Goal: Navigation & Orientation: Locate item on page

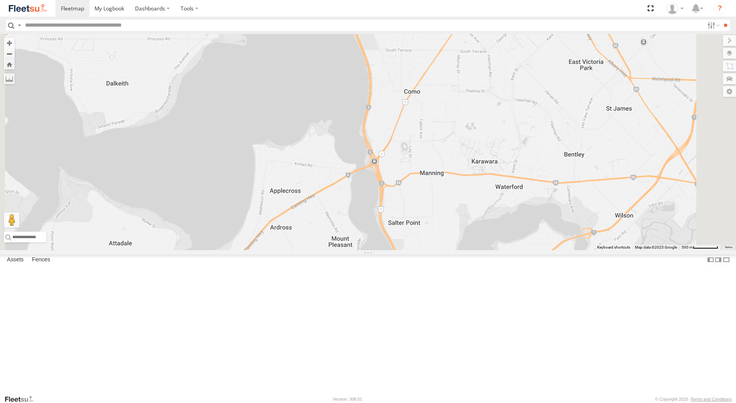
select select "**********"
click at [0, 0] on div "[PERSON_NAME] - 1IJS864" at bounding box center [0, 0] width 0 height 0
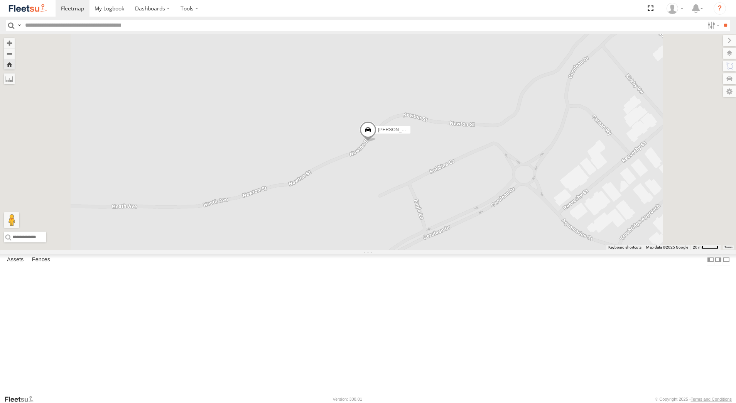
click at [377, 142] on span at bounding box center [368, 132] width 17 height 21
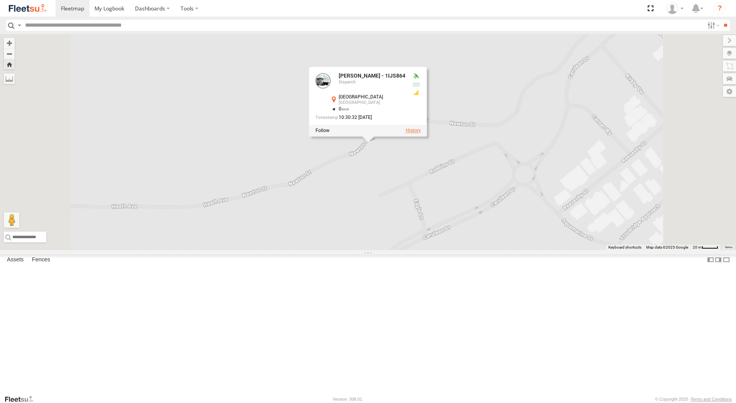
click at [421, 133] on label at bounding box center [413, 130] width 15 height 5
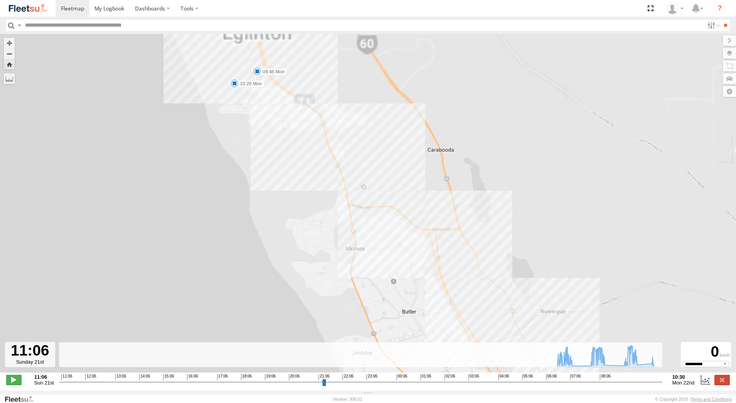
drag, startPoint x: 286, startPoint y: 152, endPoint x: 284, endPoint y: 206, distance: 54.5
click at [288, 193] on div "[PERSON_NAME] - 1IJS864 07:17 Mon 09:46 Mon 10:26 Mon" at bounding box center [368, 207] width 736 height 346
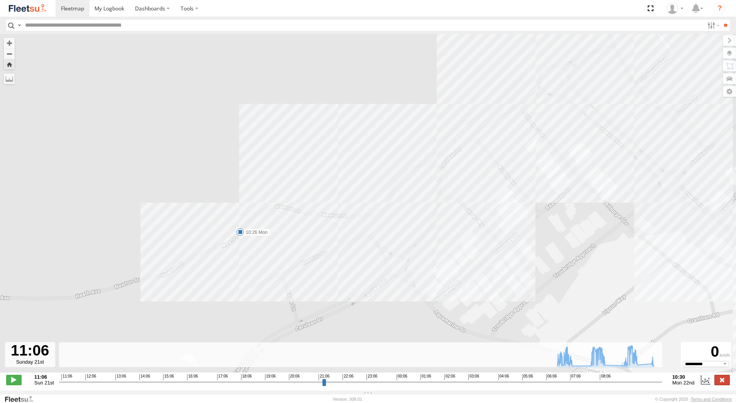
click at [722, 383] on label at bounding box center [721, 380] width 15 height 10
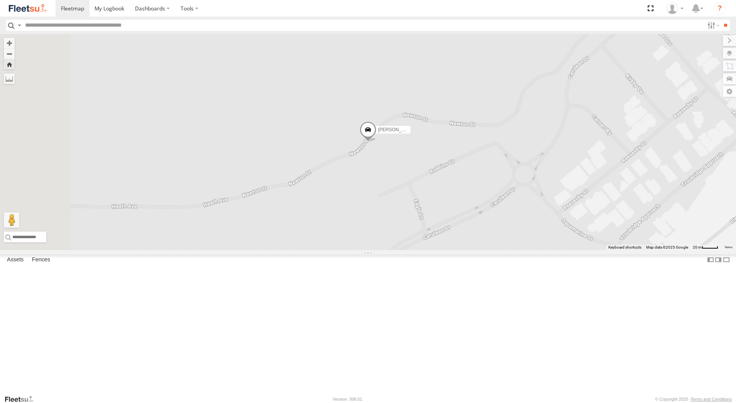
click at [0, 0] on div "[PERSON_NAME] - 1GOI926 - 0475 377 301" at bounding box center [0, 0] width 0 height 0
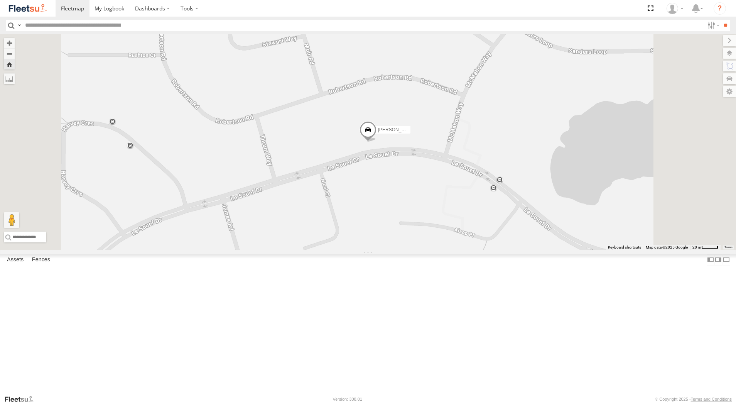
click at [377, 142] on span at bounding box center [368, 131] width 17 height 21
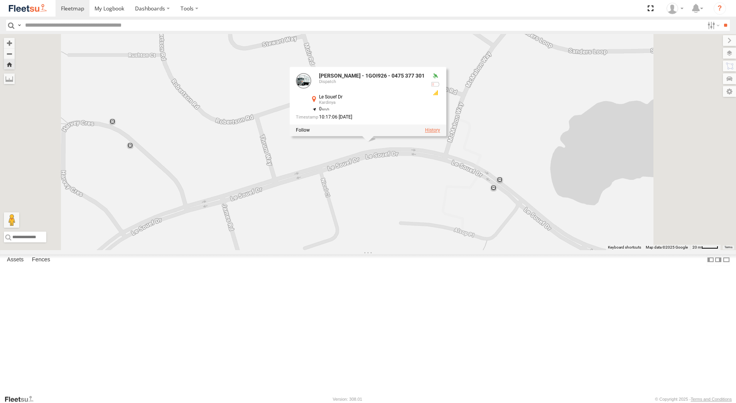
click at [440, 133] on label at bounding box center [432, 130] width 15 height 5
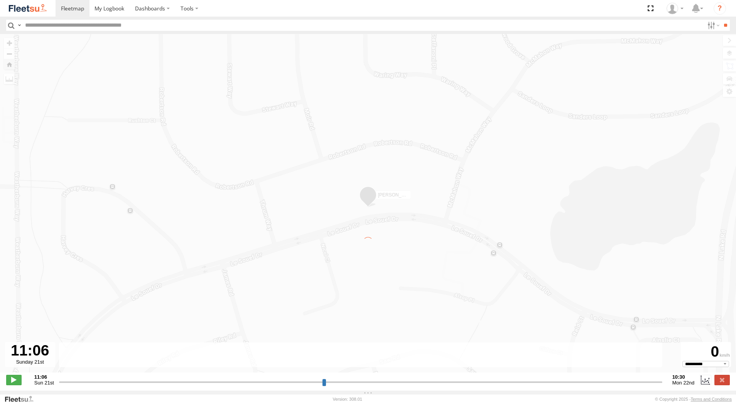
type input "**********"
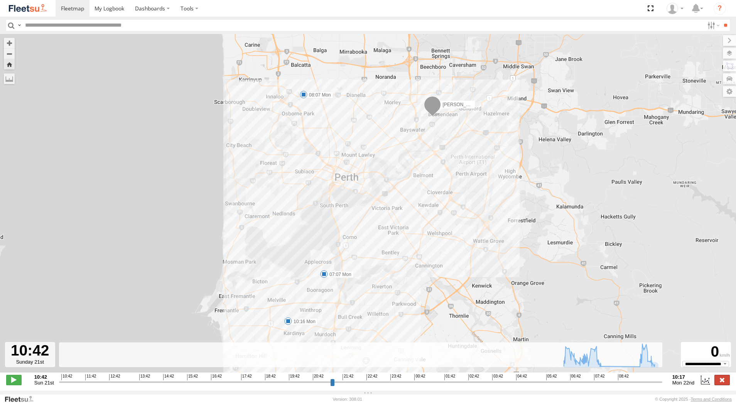
click at [723, 385] on label at bounding box center [721, 380] width 15 height 10
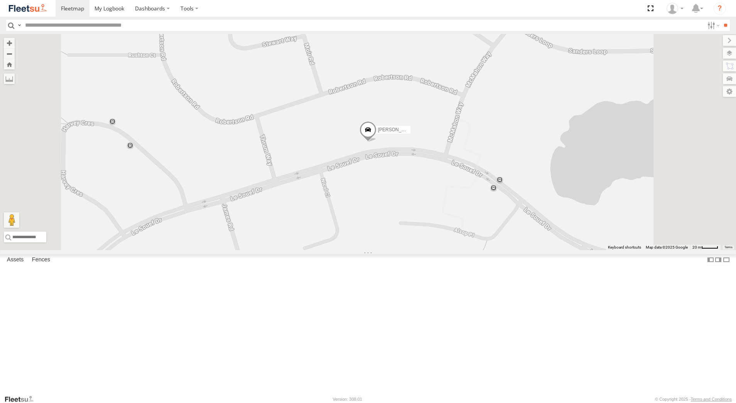
click at [0, 0] on div "[PERSON_NAME] - 1IJS864" at bounding box center [0, 0] width 0 height 0
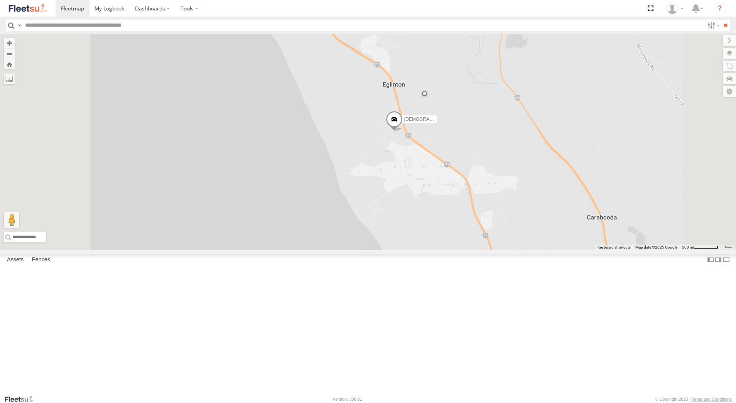
click at [0, 0] on div "[PERSON_NAME] - 1GOI925 -" at bounding box center [0, 0] width 0 height 0
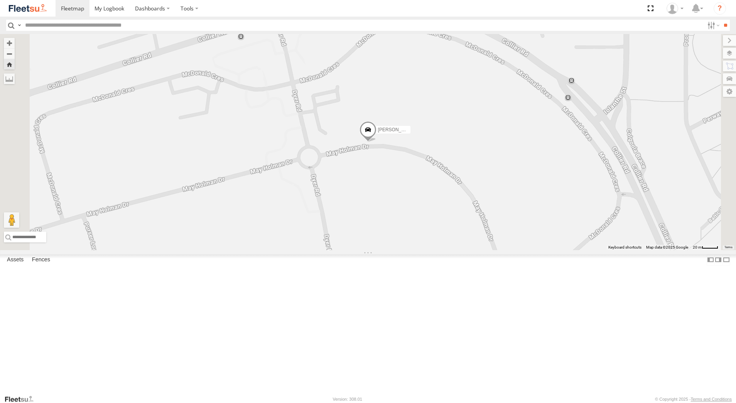
click at [0, 0] on div "[PERSON_NAME] - 1GOI926 - 0475 377 301" at bounding box center [0, 0] width 0 height 0
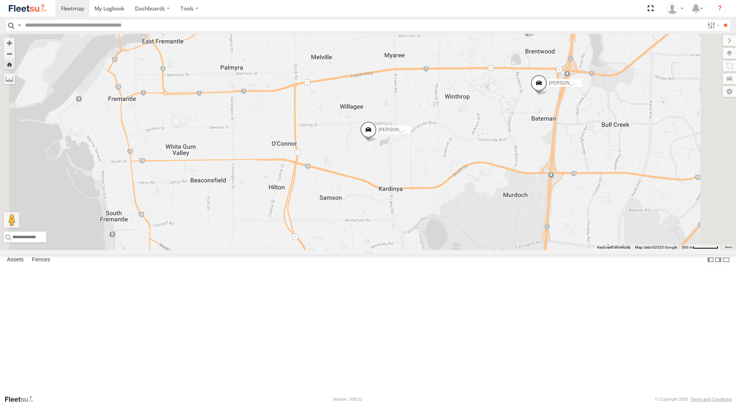
click at [0, 0] on div "Dispatch" at bounding box center [0, 0] width 0 height 0
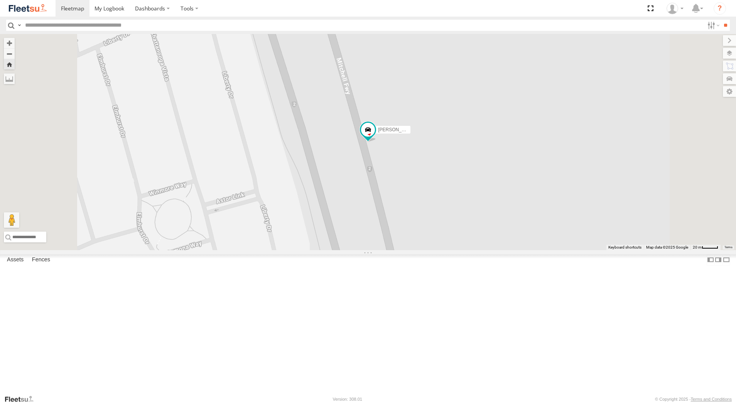
click at [0, 0] on div "Dispatch" at bounding box center [0, 0] width 0 height 0
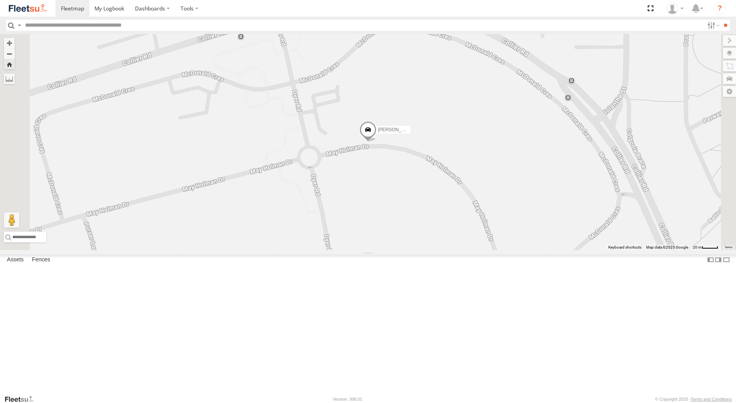
click at [0, 0] on div "[PERSON_NAME] - 1GOI926 - 0475 377 301" at bounding box center [0, 0] width 0 height 0
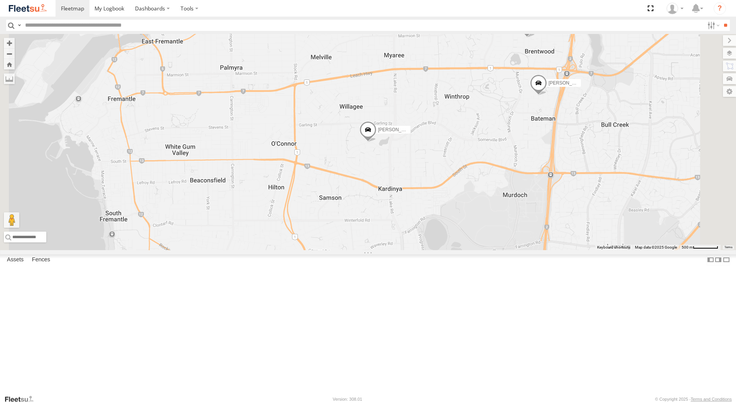
click at [0, 0] on div "[PERSON_NAME] - 1IJS864" at bounding box center [0, 0] width 0 height 0
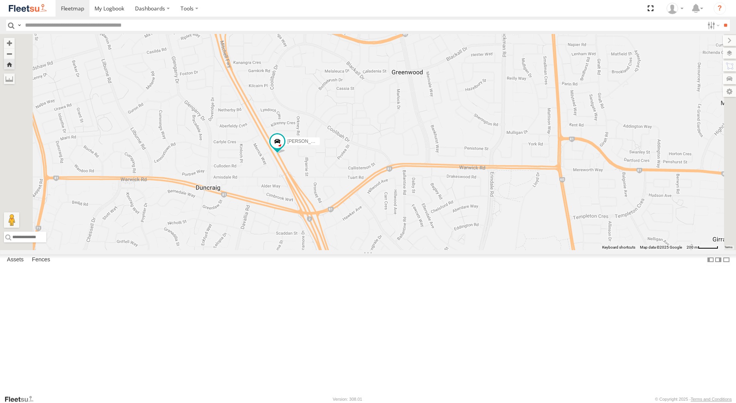
click at [0, 0] on div "[PERSON_NAME] - 1GOI926 - 0475 377 301" at bounding box center [0, 0] width 0 height 0
